Goal: Task Accomplishment & Management: Use online tool/utility

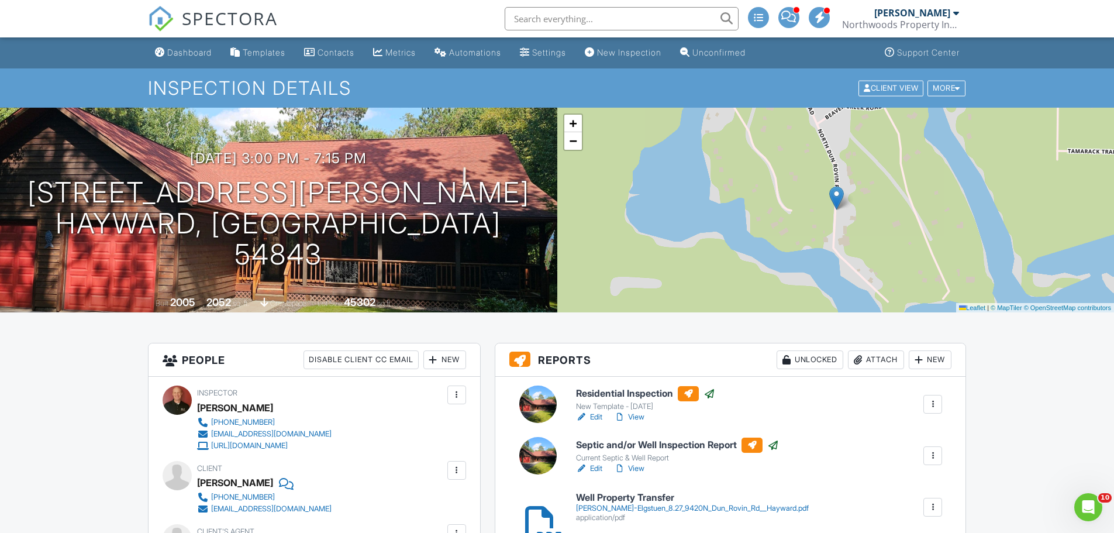
click at [924, 9] on div "[PERSON_NAME]" at bounding box center [912, 13] width 76 height 12
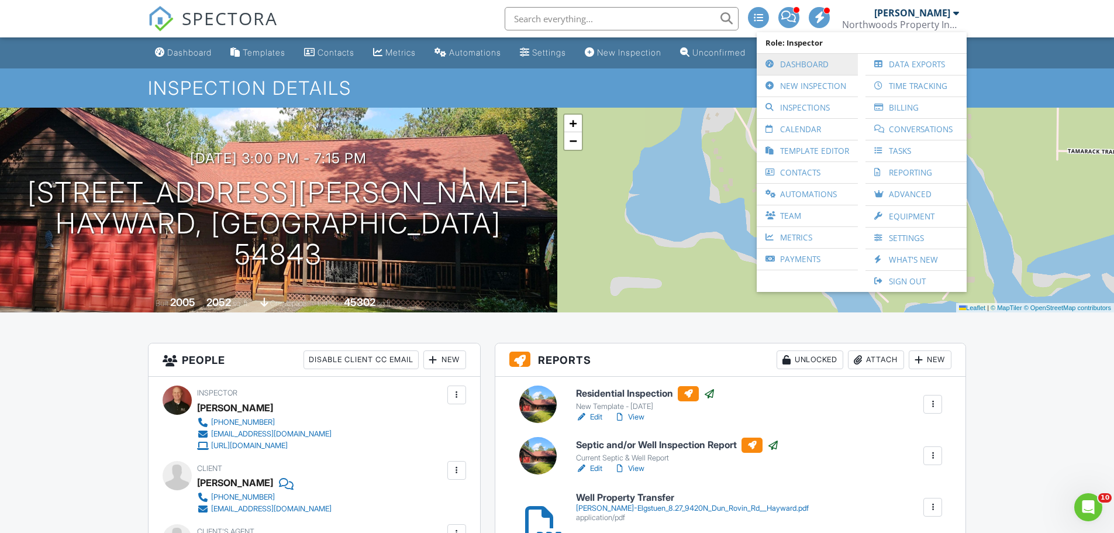
click at [814, 65] on link "Dashboard" at bounding box center [806, 64] width 89 height 21
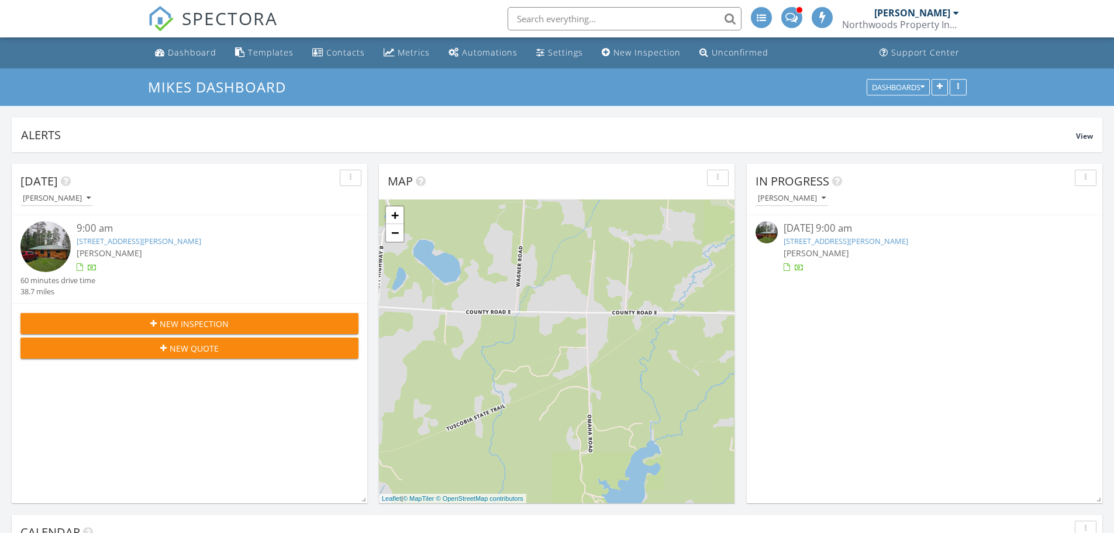
scroll to position [6, 6]
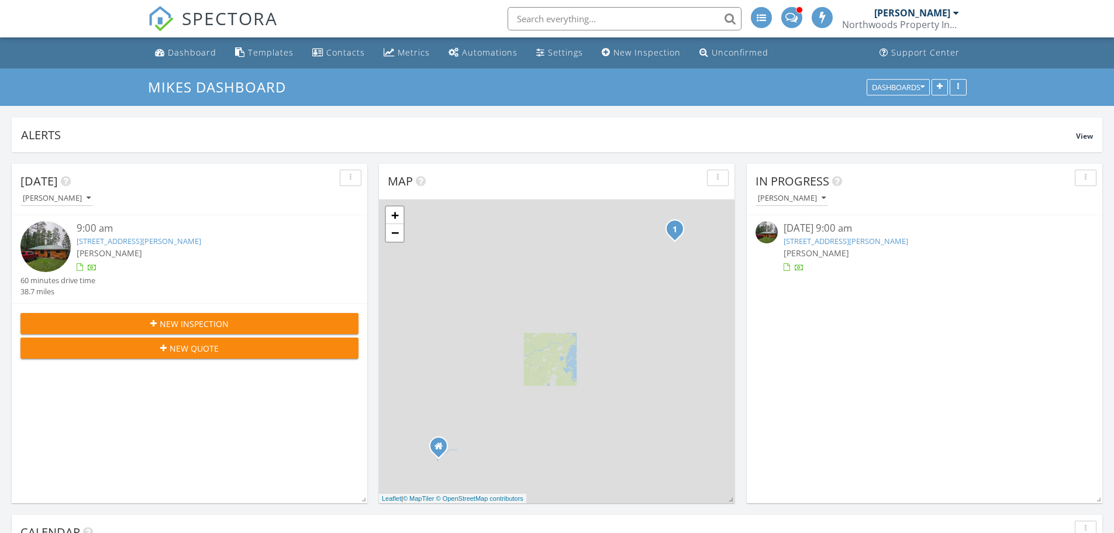
click at [927, 11] on div "[PERSON_NAME]" at bounding box center [912, 13] width 76 height 12
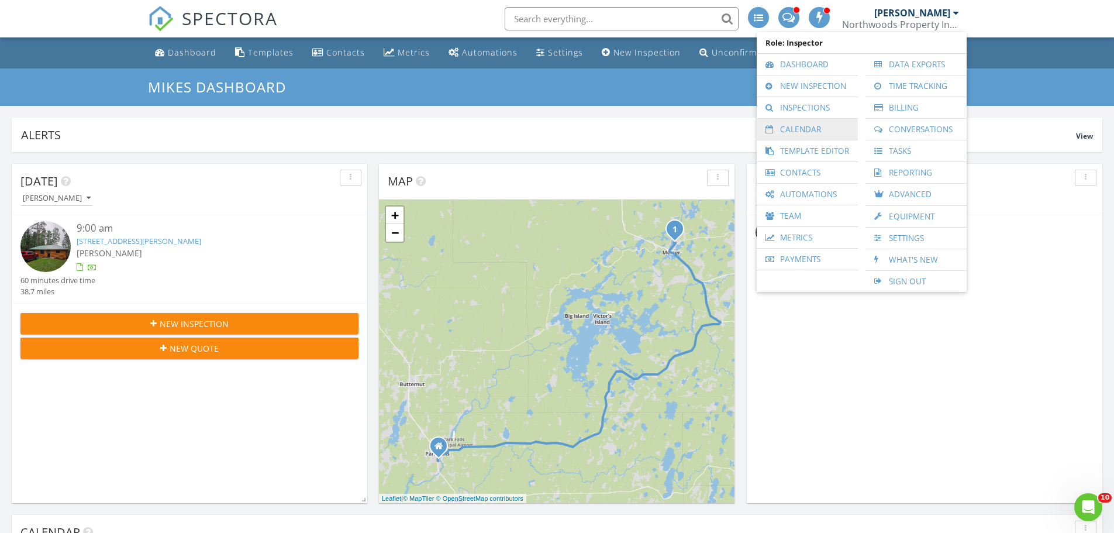
scroll to position [0, 0]
click at [806, 108] on link "Inspections" at bounding box center [806, 107] width 89 height 21
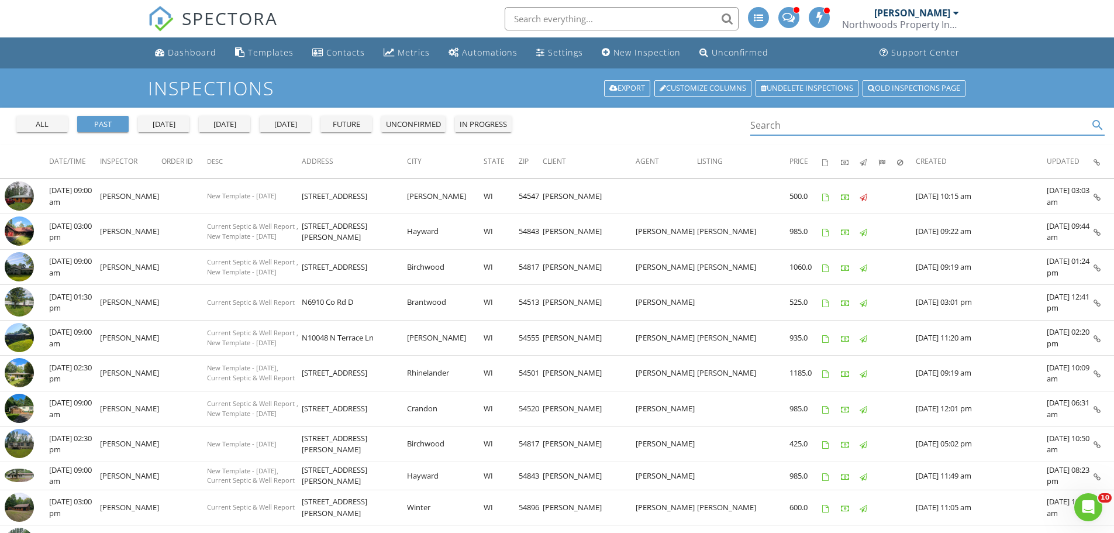
click at [821, 125] on input "Search" at bounding box center [919, 125] width 339 height 19
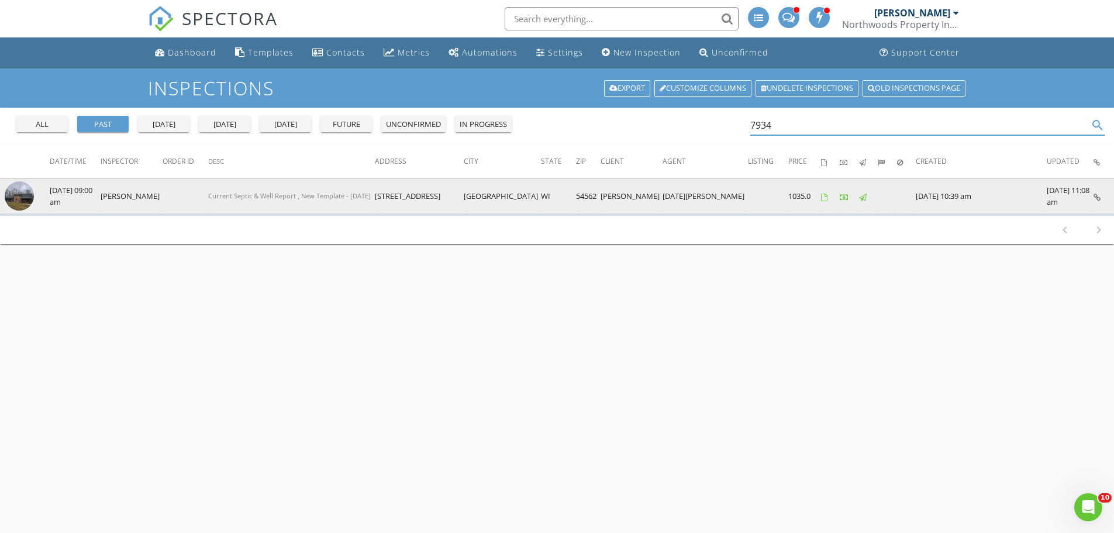
type input "7934"
click at [18, 202] on img at bounding box center [19, 195] width 29 height 29
click at [27, 196] on img at bounding box center [19, 195] width 29 height 29
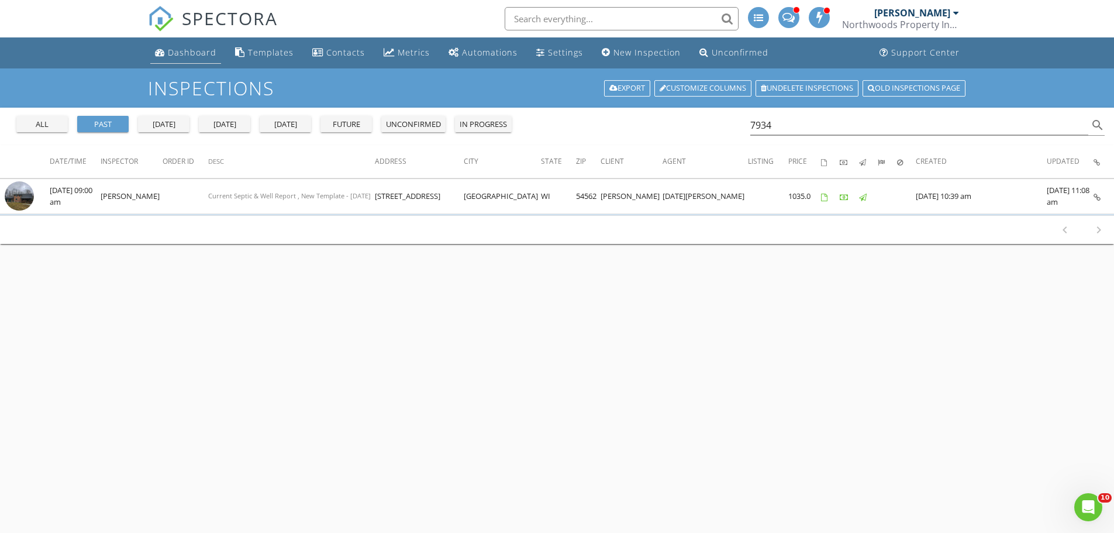
click at [178, 58] on link "Dashboard" at bounding box center [185, 53] width 71 height 22
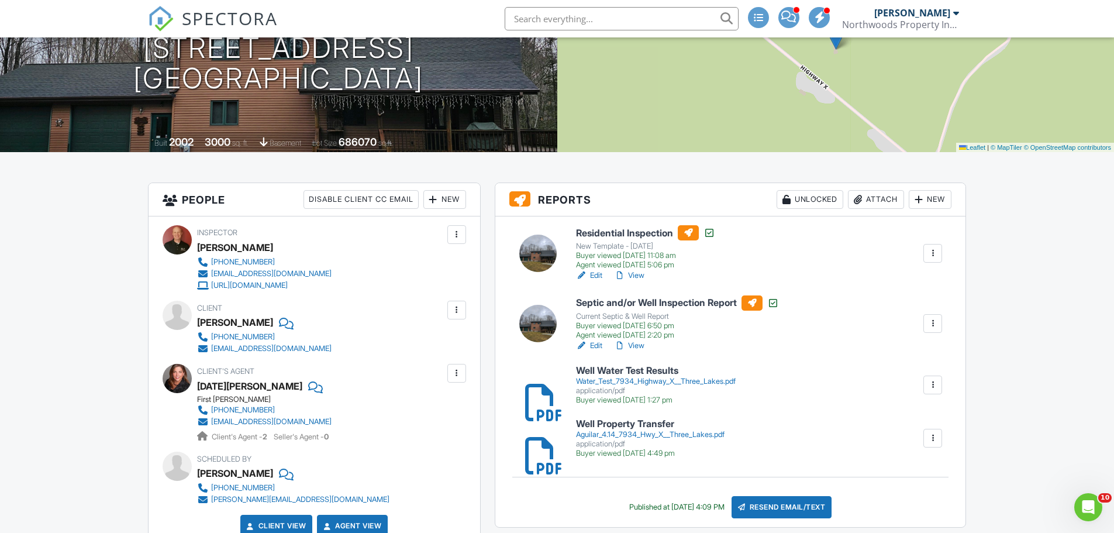
scroll to position [175, 0]
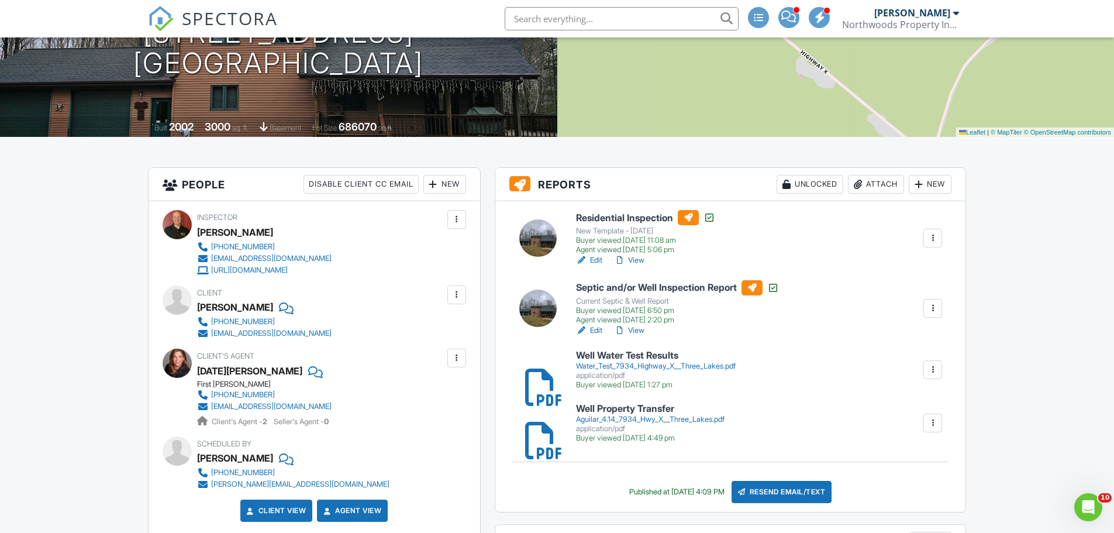
click at [637, 331] on link "View" at bounding box center [629, 330] width 30 height 12
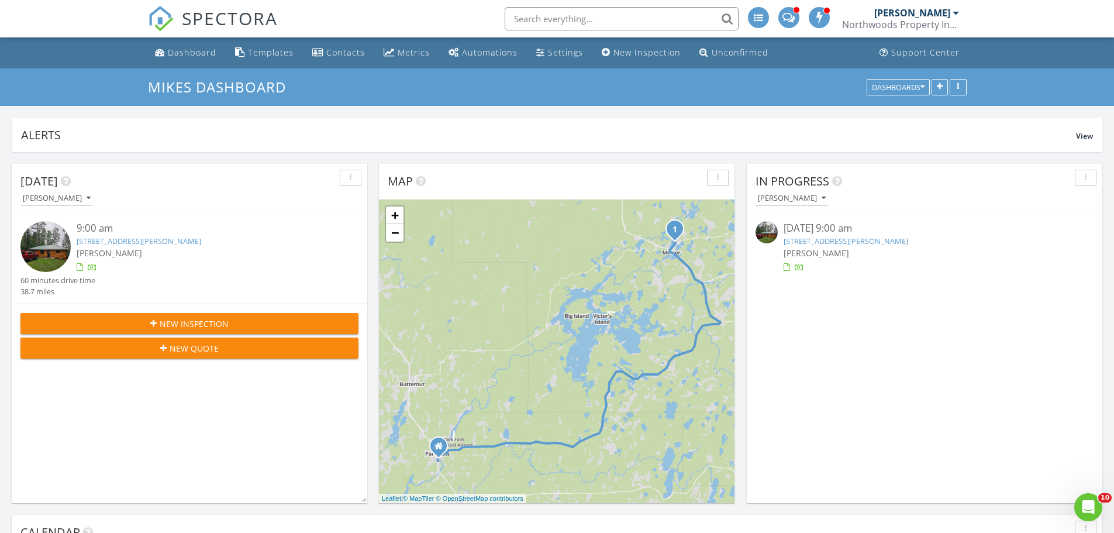
click at [127, 242] on link "[STREET_ADDRESS][PERSON_NAME]" at bounding box center [139, 241] width 125 height 11
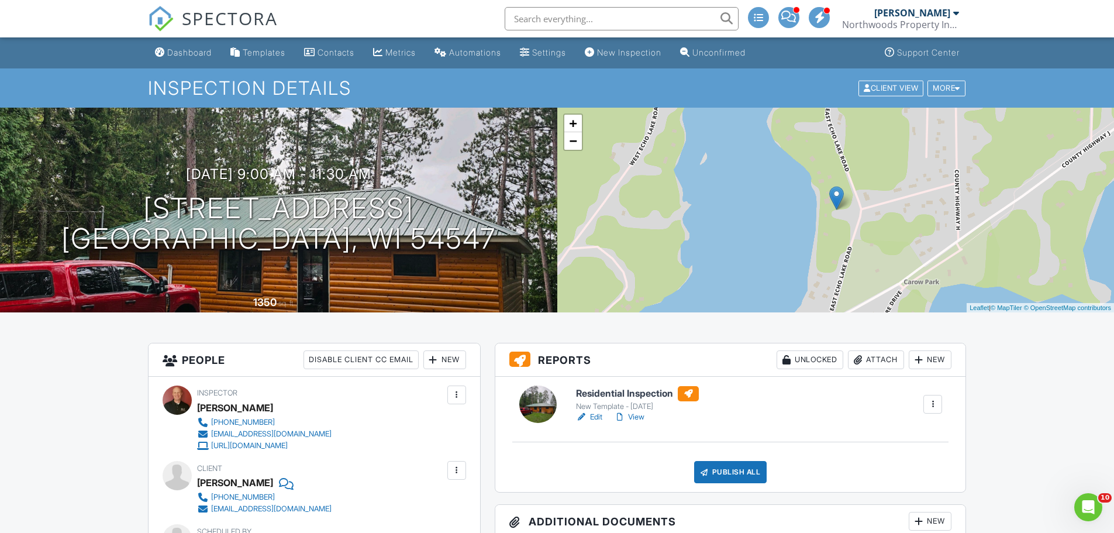
click at [594, 413] on link "Edit" at bounding box center [589, 417] width 26 height 12
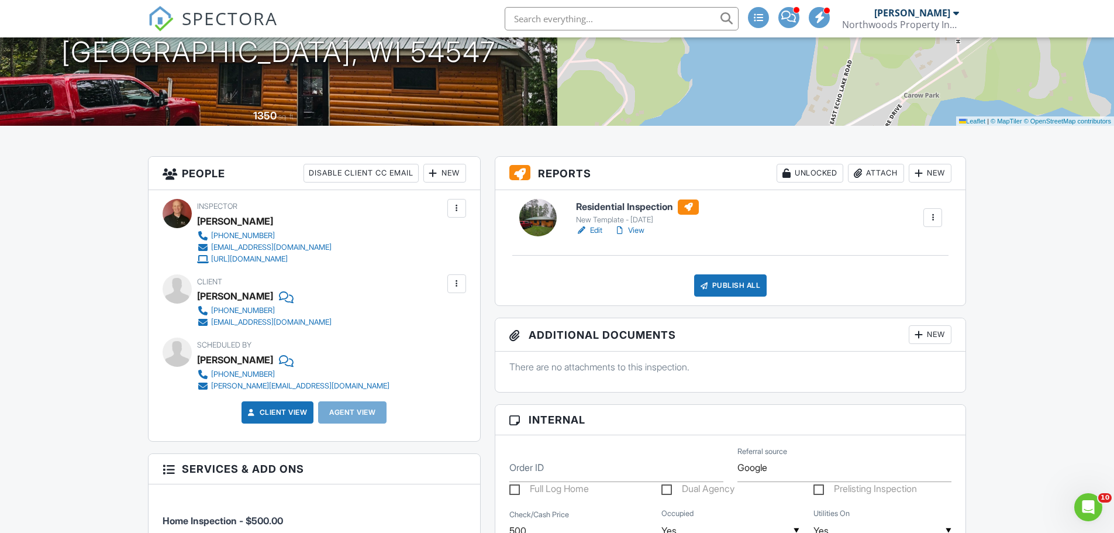
scroll to position [175, 0]
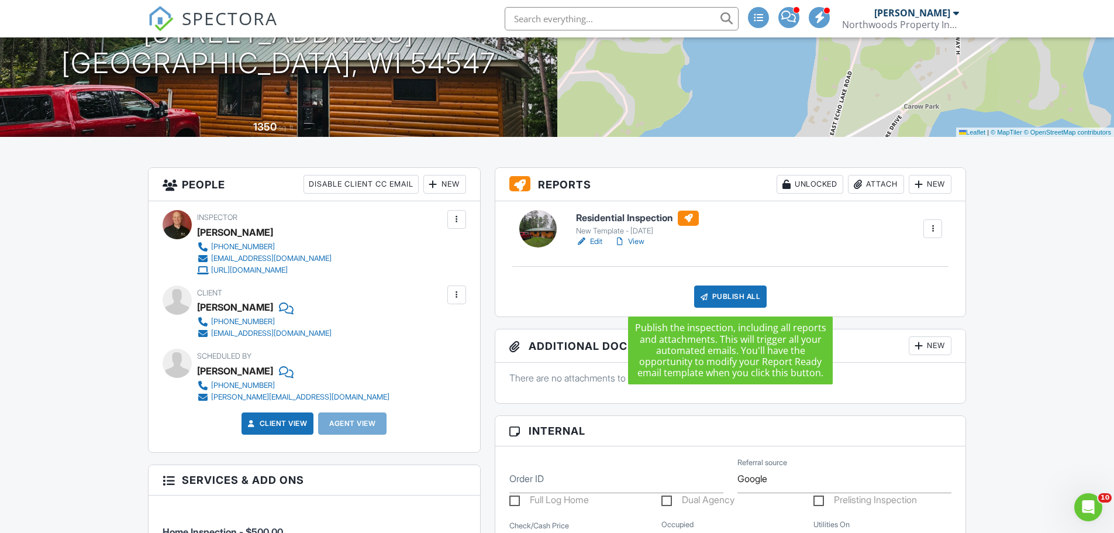
click at [707, 299] on div at bounding box center [704, 297] width 12 height 12
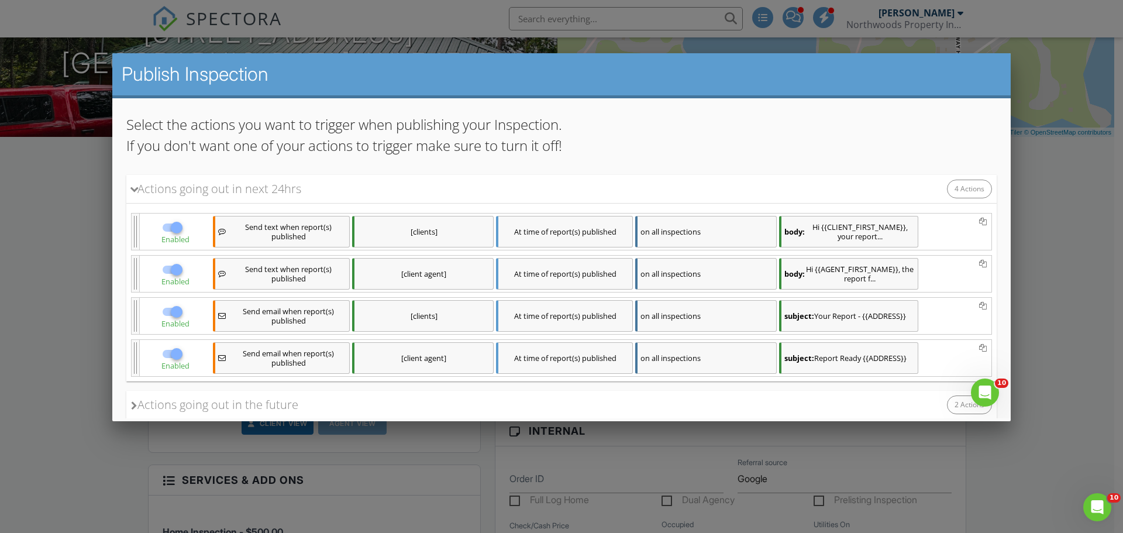
scroll to position [148, 0]
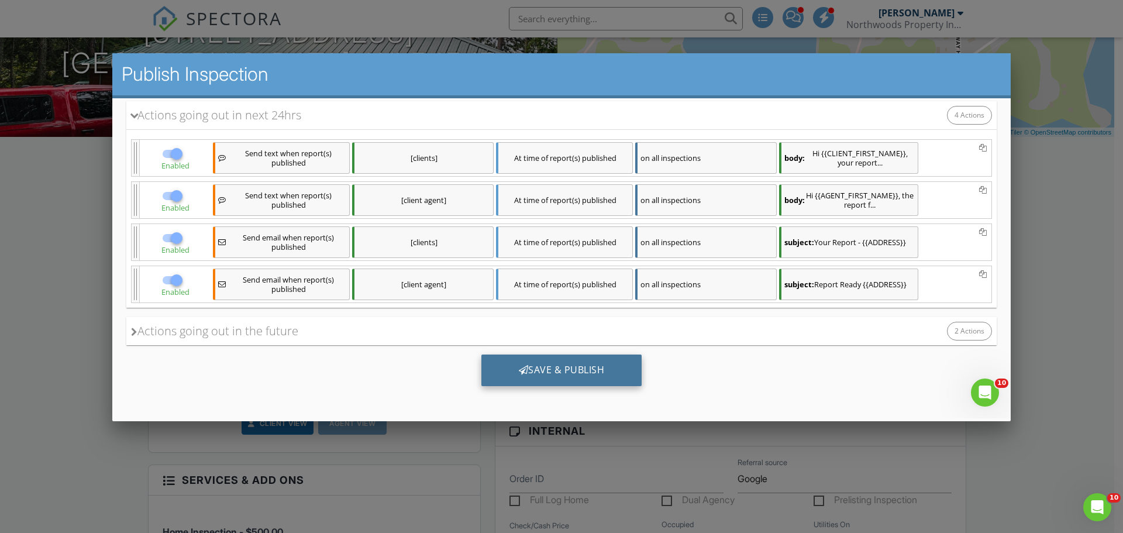
click at [582, 365] on div "Save & Publish" at bounding box center [561, 370] width 161 height 32
